Goal: Navigation & Orientation: Find specific page/section

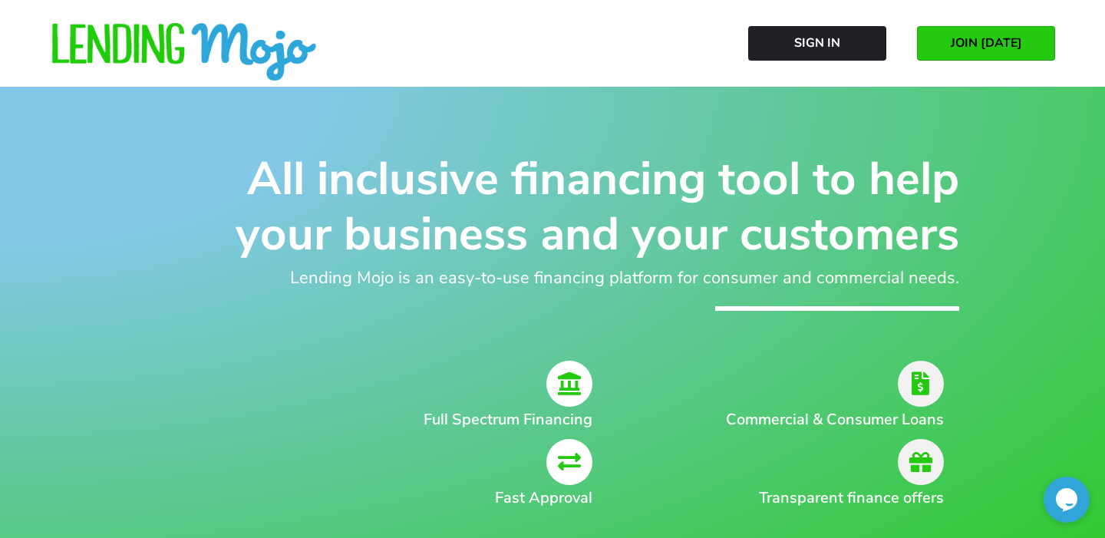
click at [958, 46] on span "JOIN [DATE]" at bounding box center [986, 43] width 71 height 14
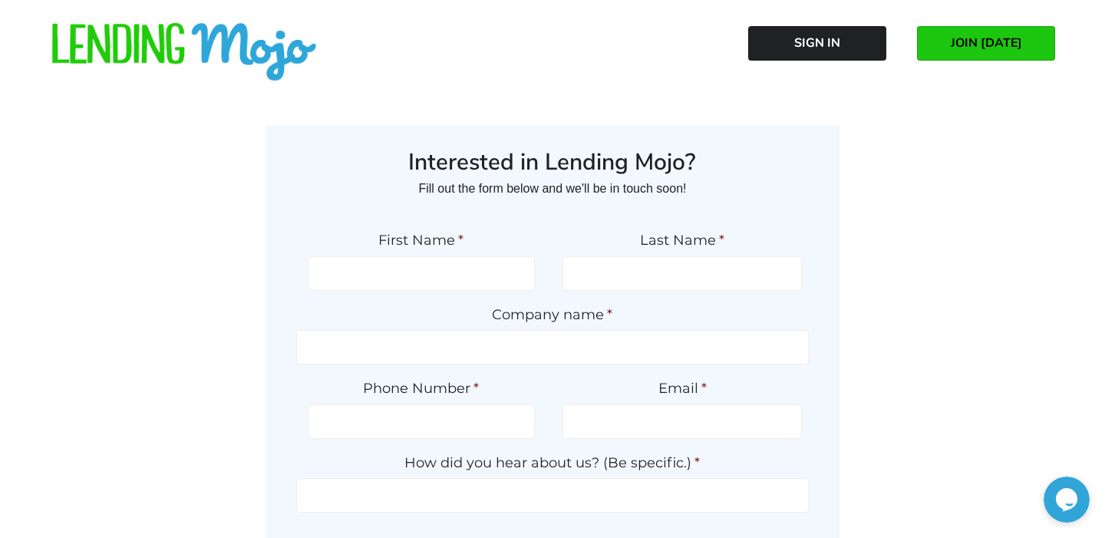
click at [955, 186] on div "Interested in Lending Mojo? Fill out the form below and we'll be in touch soon!…" at bounding box center [552, 403] width 844 height 557
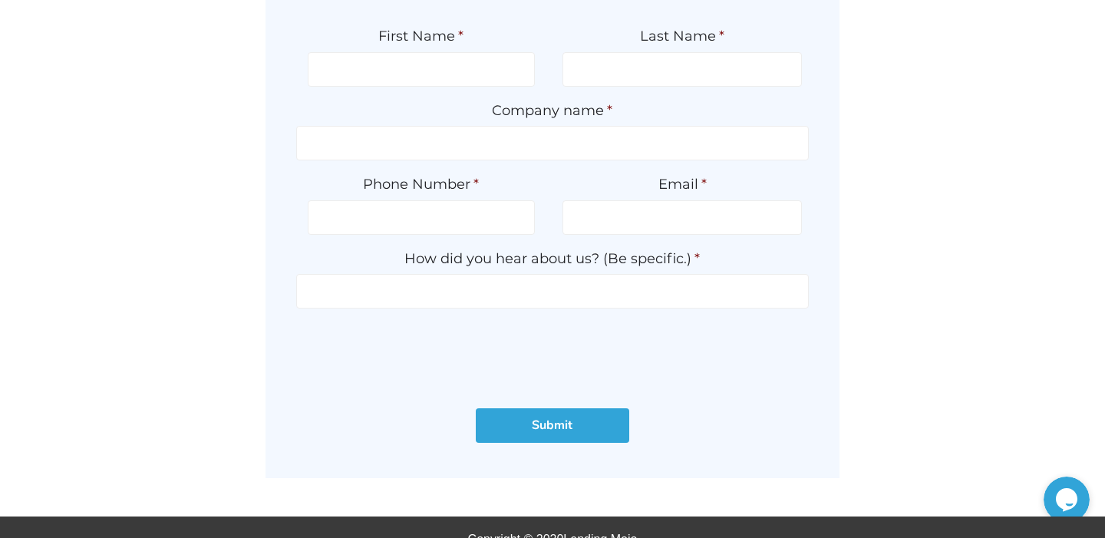
scroll to position [229, 0]
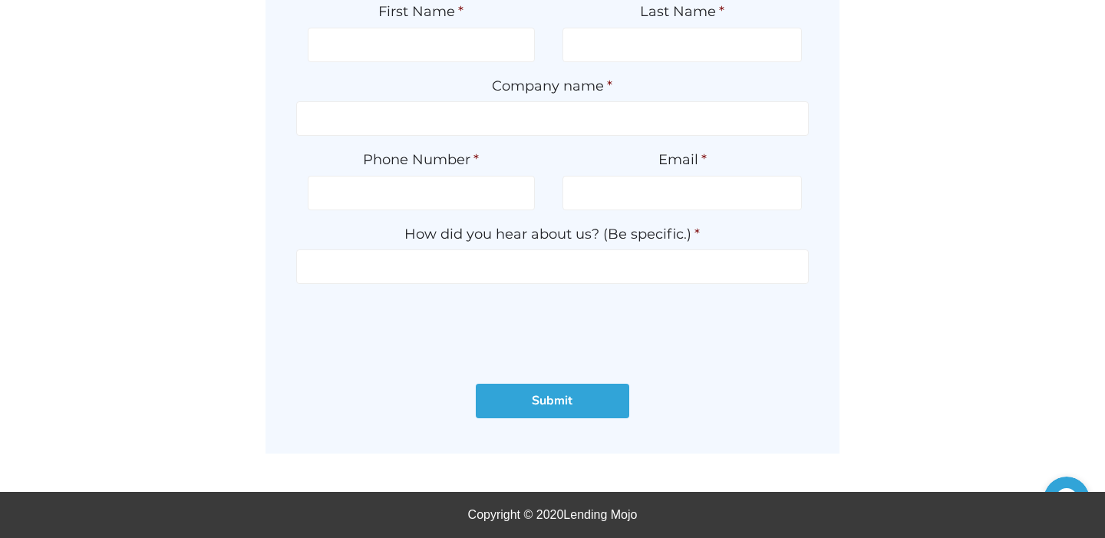
click at [211, 288] on div "Interested in Lending Mojo? Fill out the form below and we'll be in touch soon!…" at bounding box center [552, 174] width 844 height 557
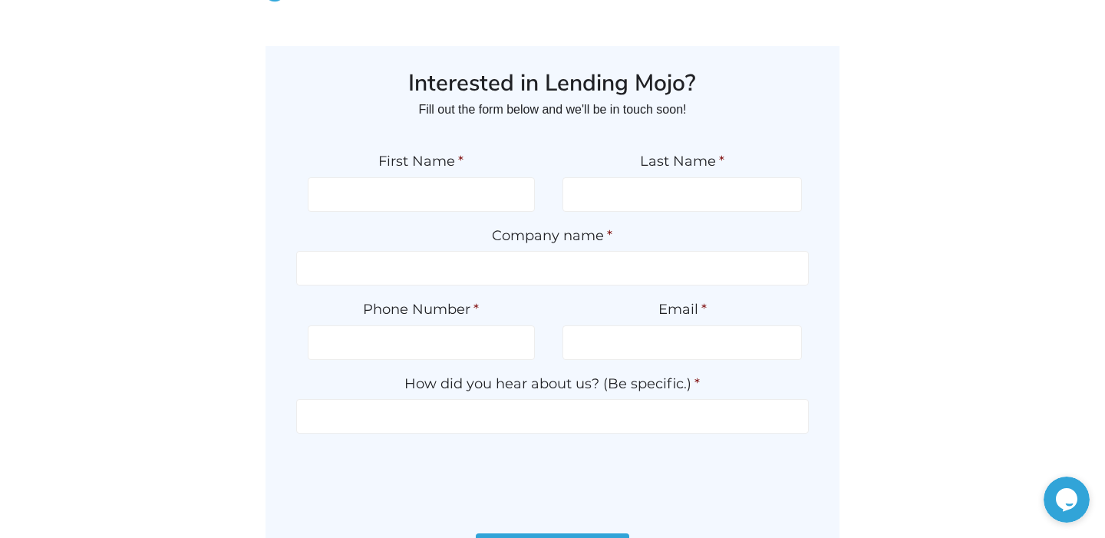
scroll to position [0, 0]
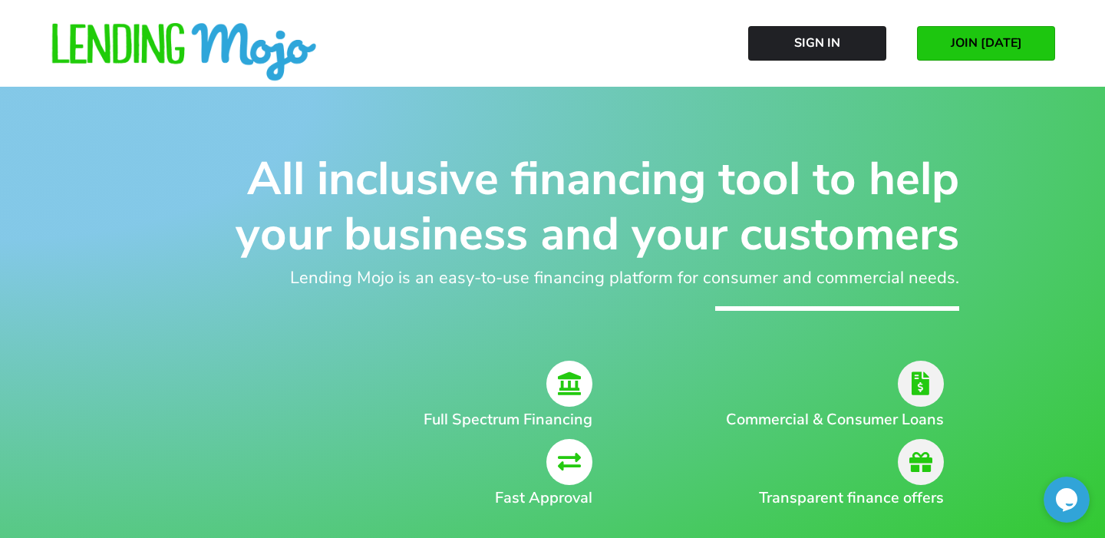
click at [573, 393] on icon at bounding box center [569, 384] width 46 height 46
click at [583, 387] on icon at bounding box center [569, 384] width 46 height 46
click at [912, 230] on h1 "All inclusive financing tool to help your business and your customers" at bounding box center [552, 206] width 813 height 111
